Goal: Find specific page/section: Find specific page/section

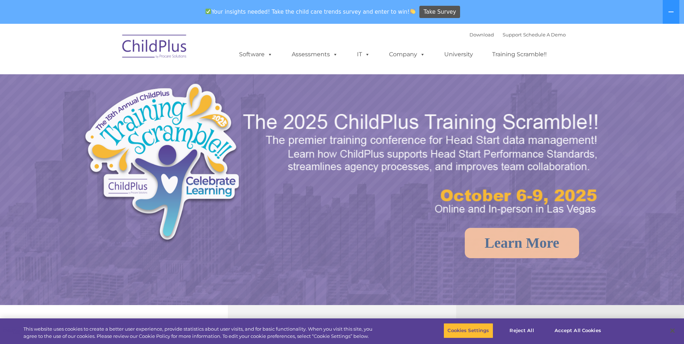
select select "MEDIUM"
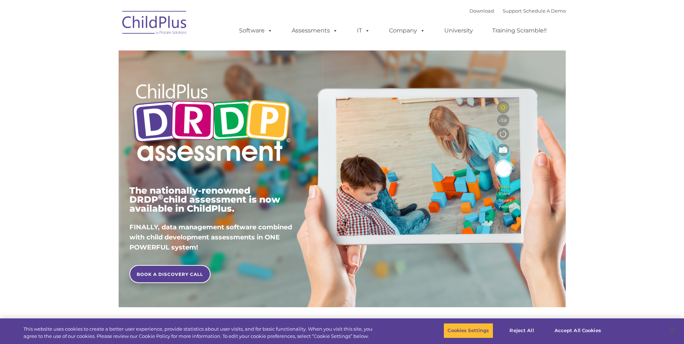
type input ""
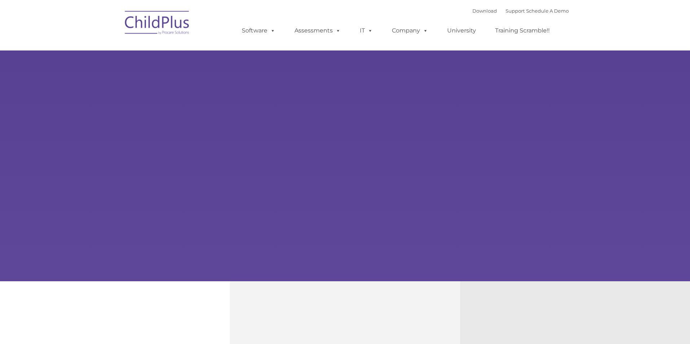
type input ""
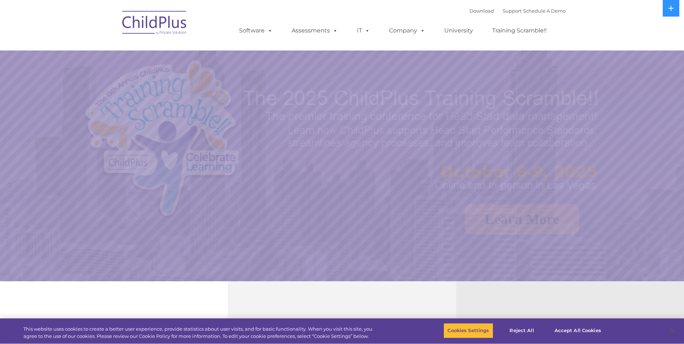
select select "MEDIUM"
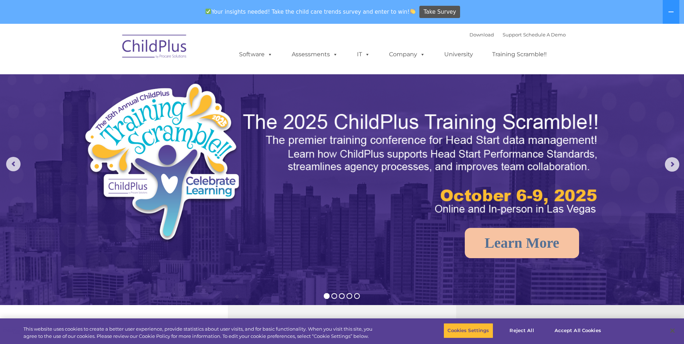
click at [139, 42] on img at bounding box center [155, 48] width 72 height 36
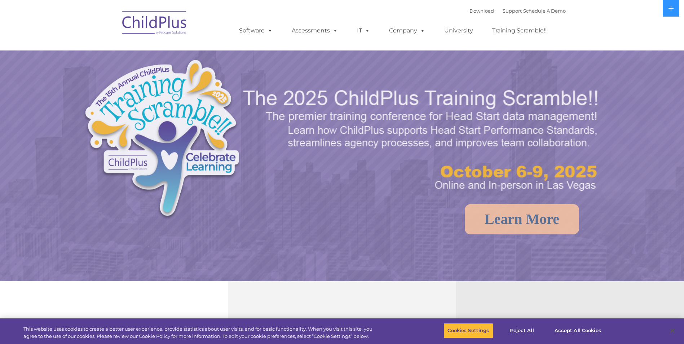
select select "MEDIUM"
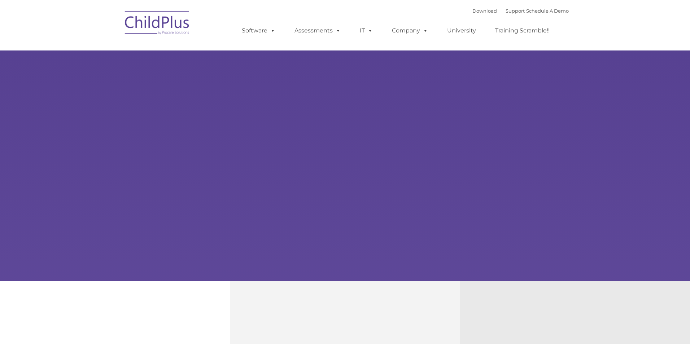
type input ""
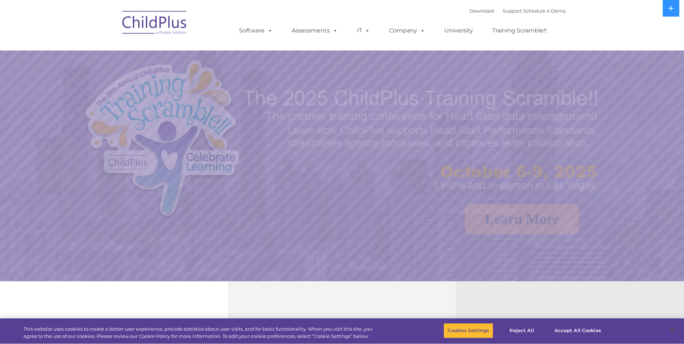
select select "MEDIUM"
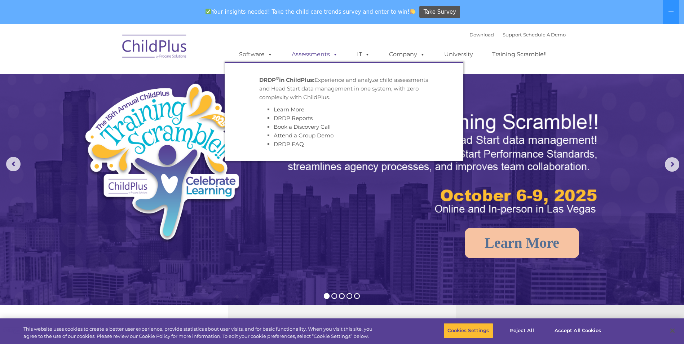
click at [300, 53] on link "Assessments" at bounding box center [315, 54] width 61 height 14
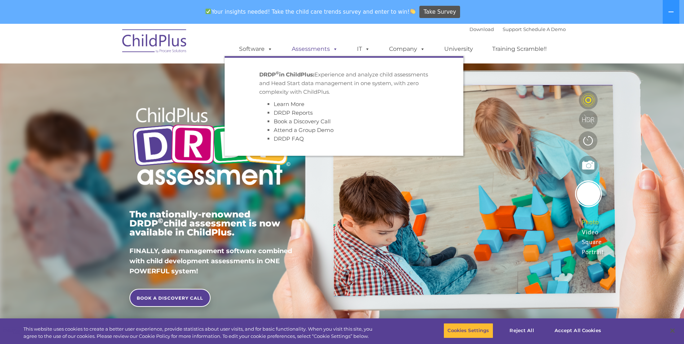
click at [337, 48] on span at bounding box center [334, 48] width 8 height 7
